Goal: Information Seeking & Learning: Learn about a topic

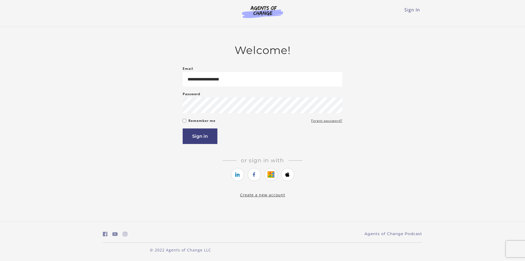
click at [198, 138] on button "Sign in" at bounding box center [199, 137] width 35 height 16
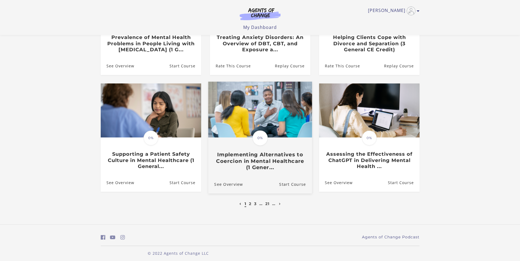
scroll to position [123, 0]
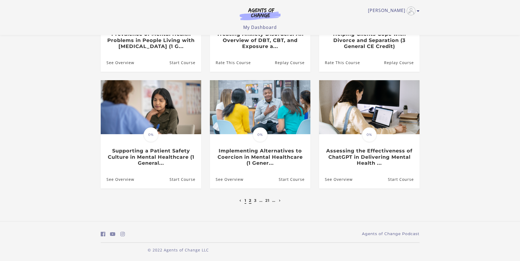
click at [250, 201] on link "2" at bounding box center [250, 200] width 2 height 5
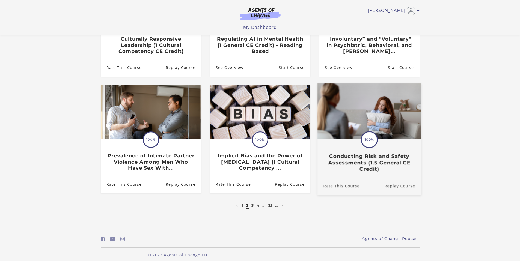
scroll to position [123, 0]
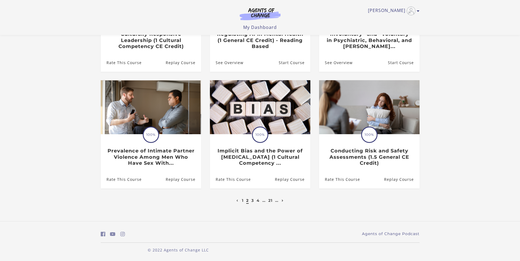
click at [284, 202] on icon "Next page" at bounding box center [283, 201] width 2 height 2
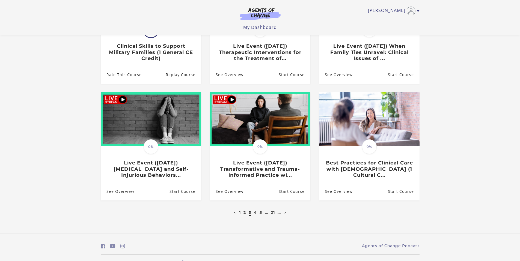
scroll to position [123, 0]
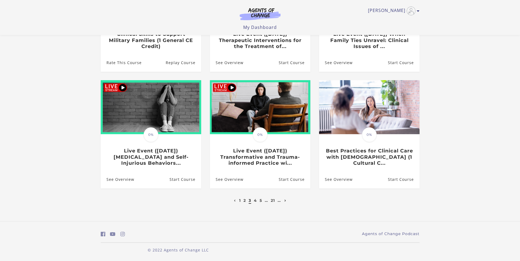
click at [285, 201] on icon "Next page" at bounding box center [286, 201] width 2 height 2
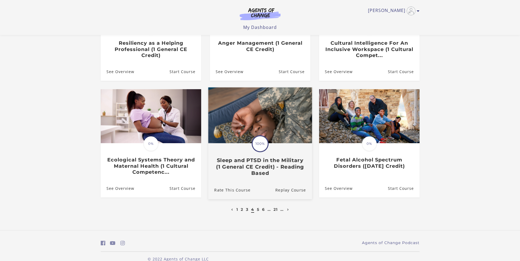
scroll to position [123, 0]
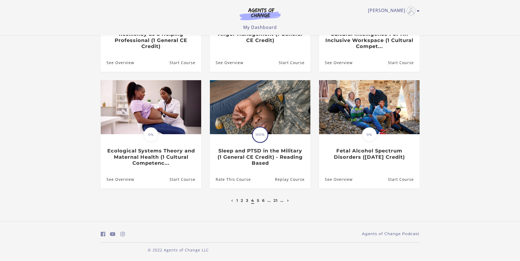
click at [288, 201] on icon "Next page" at bounding box center [288, 201] width 2 height 2
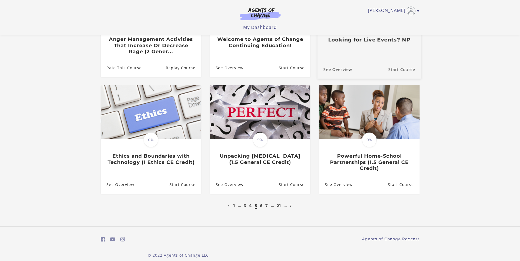
scroll to position [123, 0]
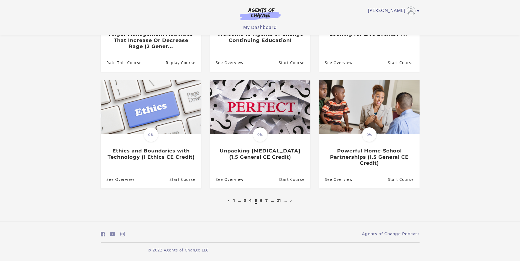
click at [292, 201] on icon "Next page" at bounding box center [291, 201] width 2 height 2
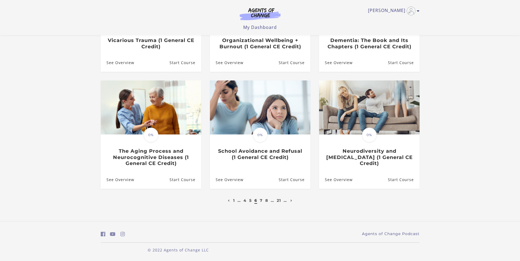
scroll to position [116, 0]
click at [292, 201] on icon "Next page" at bounding box center [292, 201] width 2 height 2
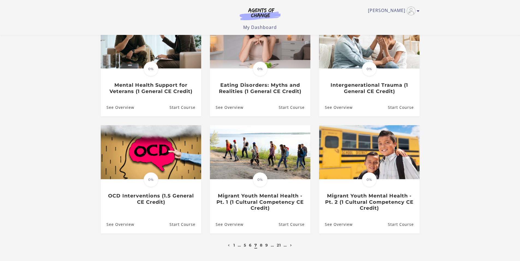
scroll to position [82, 0]
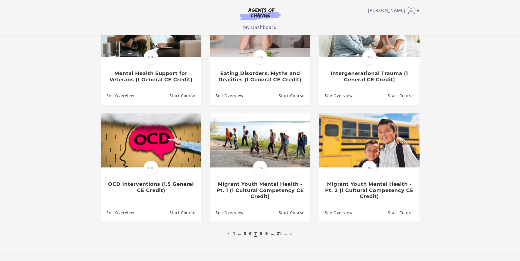
click at [292, 234] on link "Next page" at bounding box center [291, 233] width 5 height 5
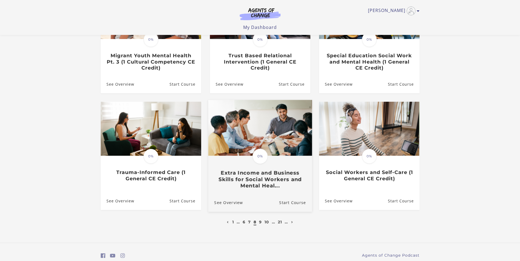
scroll to position [109, 0]
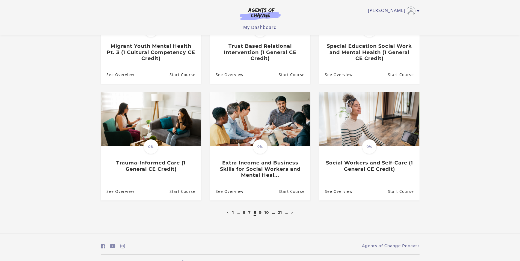
click at [293, 214] on icon "Next page" at bounding box center [292, 213] width 2 height 2
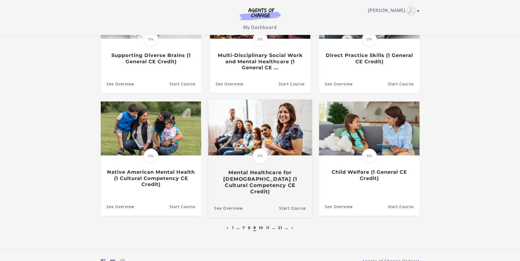
scroll to position [109, 0]
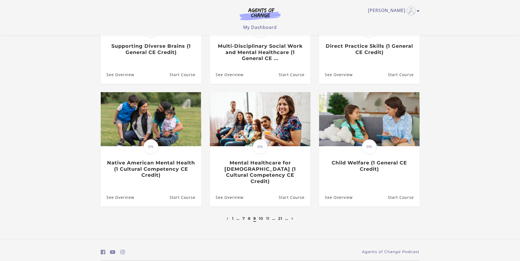
click at [294, 218] on icon "Next page" at bounding box center [293, 219] width 2 height 2
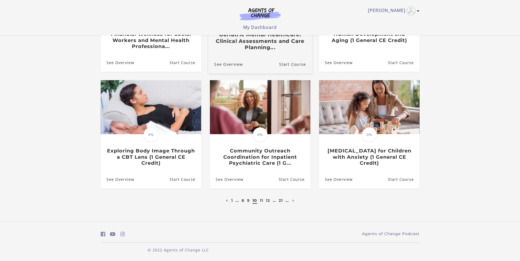
scroll to position [123, 0]
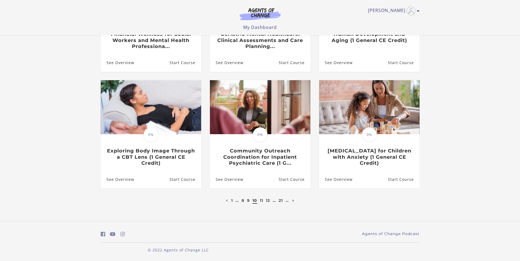
click at [294, 201] on icon "Next page" at bounding box center [294, 201] width 2 height 2
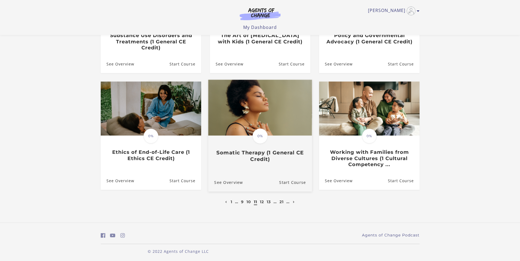
scroll to position [123, 0]
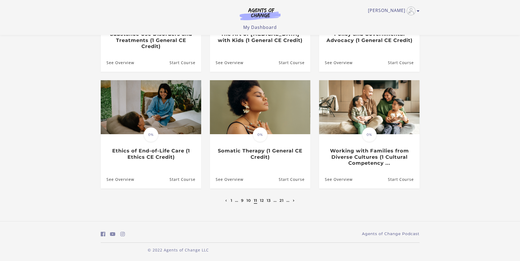
click at [294, 201] on icon "Next page" at bounding box center [294, 201] width 2 height 2
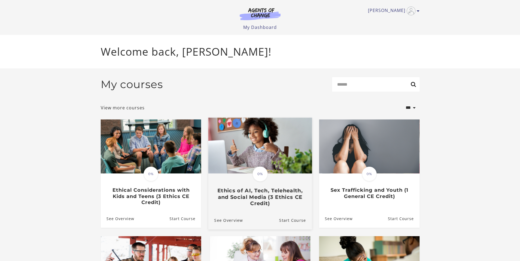
click at [255, 145] on img at bounding box center [260, 146] width 104 height 56
